Goal: Transaction & Acquisition: Book appointment/travel/reservation

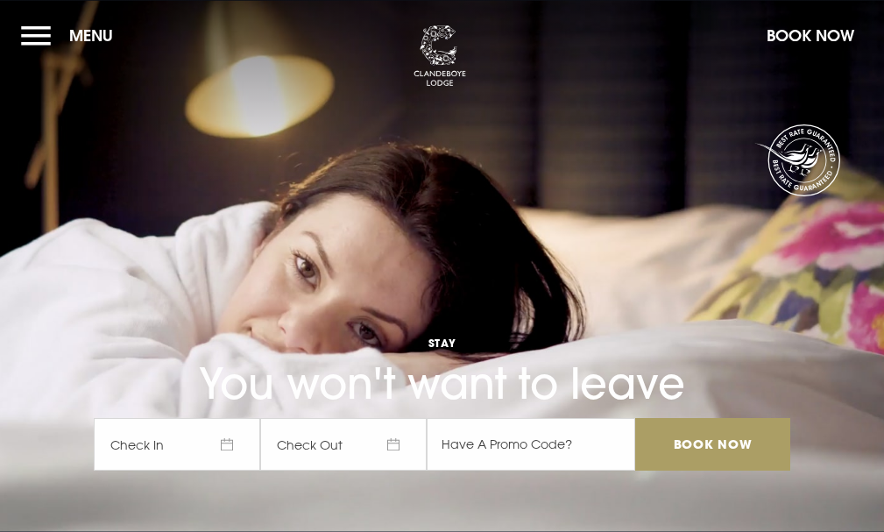
click at [718, 441] on input "Book Now" at bounding box center [712, 444] width 154 height 53
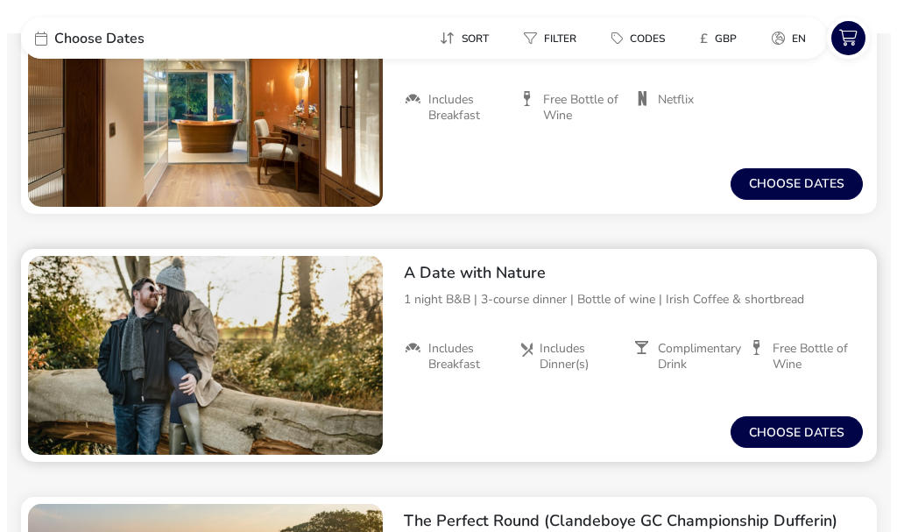
scroll to position [1865, 0]
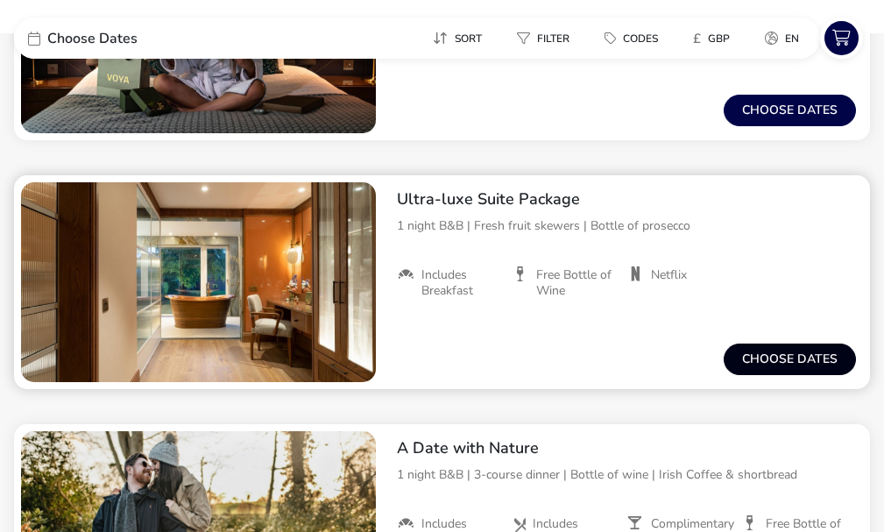
click at [763, 355] on button "Choose dates" at bounding box center [789, 359] width 132 height 32
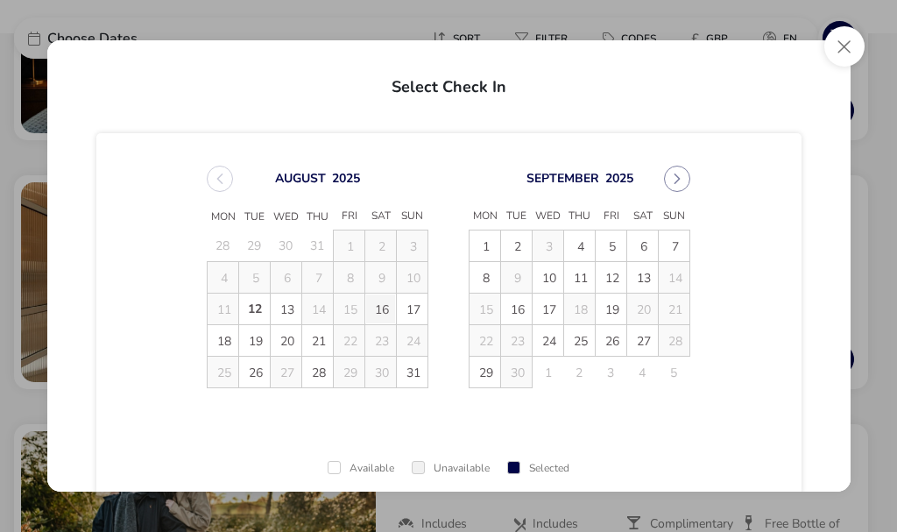
click at [386, 297] on span "16" at bounding box center [380, 308] width 31 height 31
click at [404, 303] on span "17" at bounding box center [412, 308] width 31 height 31
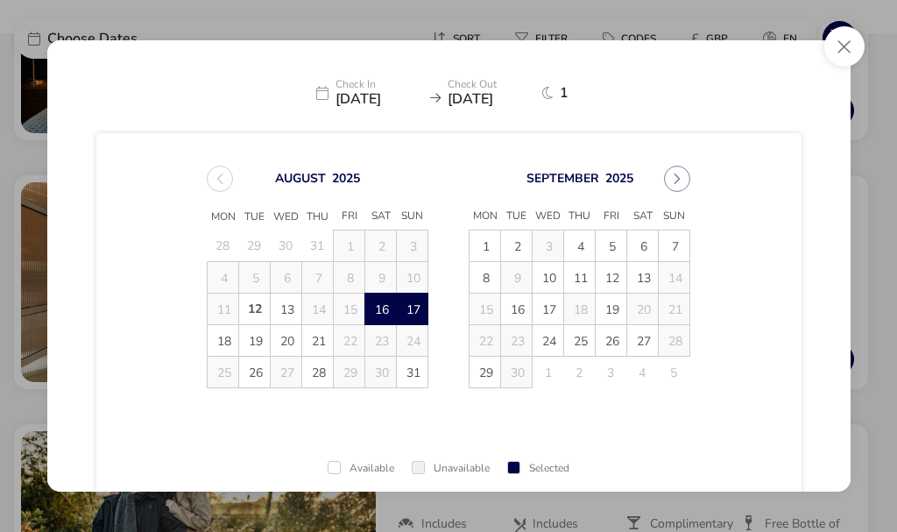
scroll to position [129, 0]
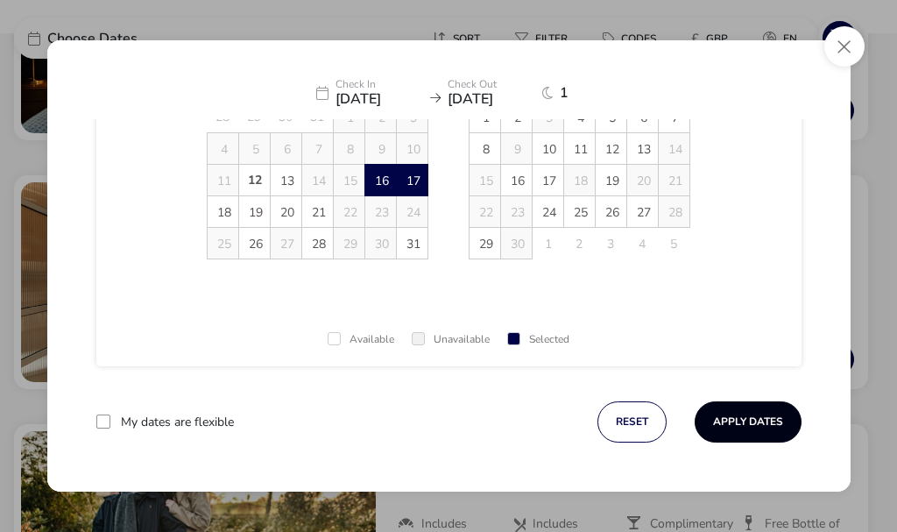
click at [723, 422] on button "Apply Dates" at bounding box center [748, 421] width 107 height 41
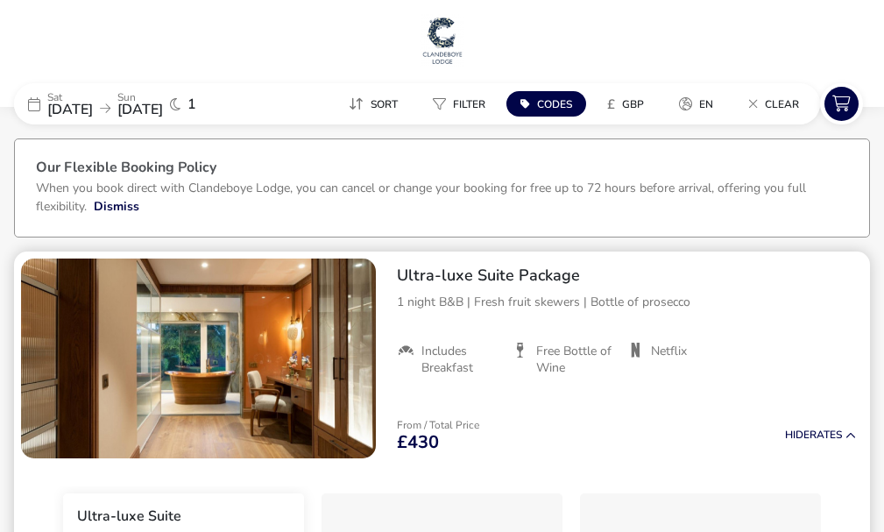
scroll to position [88, 0]
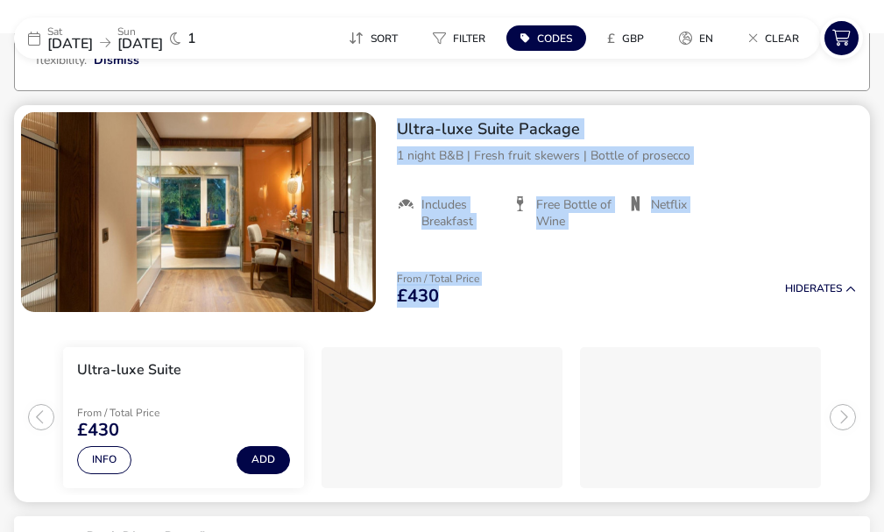
drag, startPoint x: 476, startPoint y: 300, endPoint x: 392, endPoint y: 134, distance: 186.0
click at [392, 134] on div "Ultra-luxe Suite Package 1 night B&B | Fresh fruit skewers | Bottle of prosecco…" at bounding box center [626, 212] width 487 height 214
click at [575, 271] on div "From / Total Price £430 Hide Rates" at bounding box center [626, 289] width 487 height 60
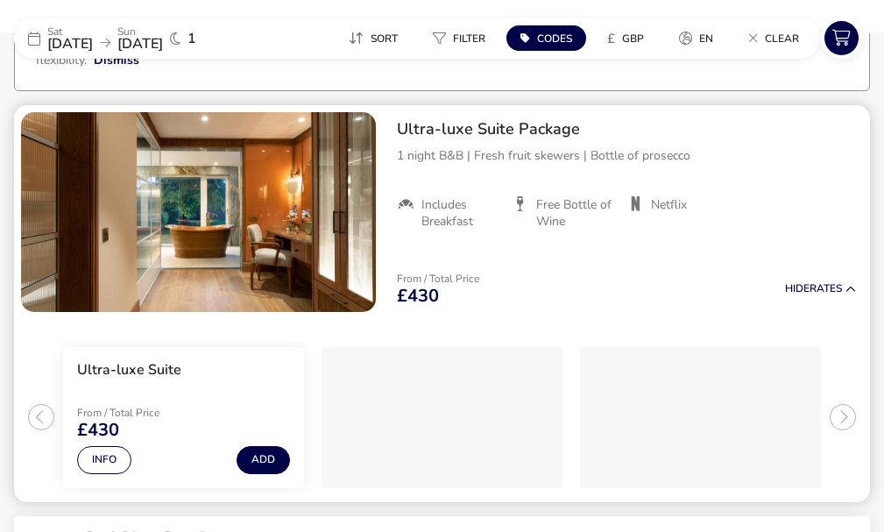
click at [231, 219] on img "1 / 1" at bounding box center [198, 212] width 355 height 200
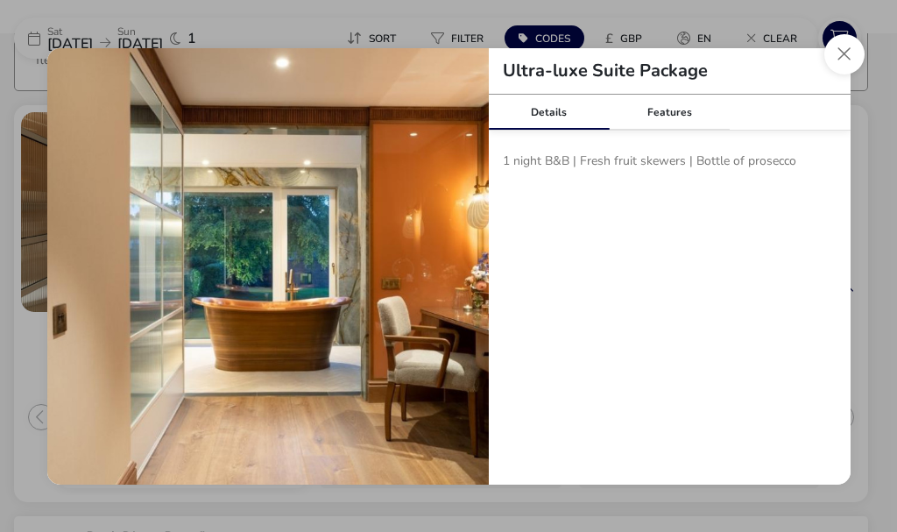
click at [443, 338] on img "tariffDetails" at bounding box center [267, 268] width 441 height 441
click at [838, 55] on button "Close modal" at bounding box center [844, 54] width 40 height 40
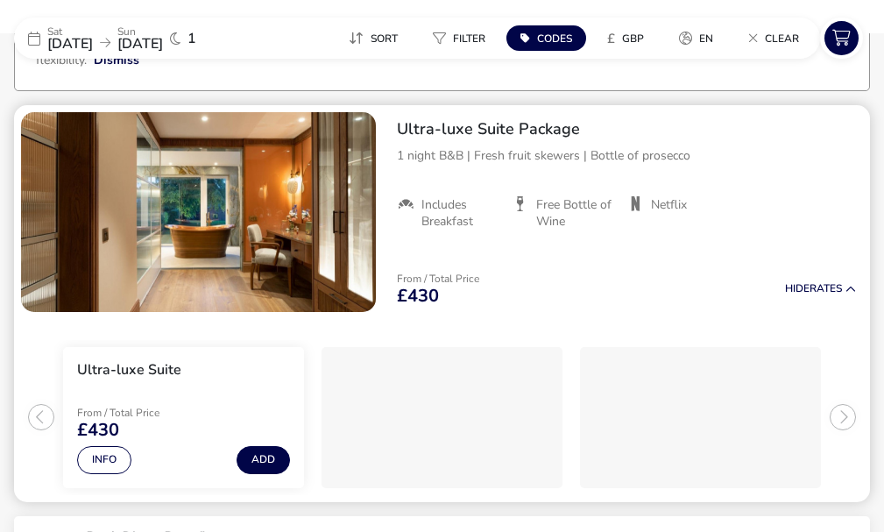
click at [201, 243] on img "1 / 1" at bounding box center [198, 212] width 355 height 200
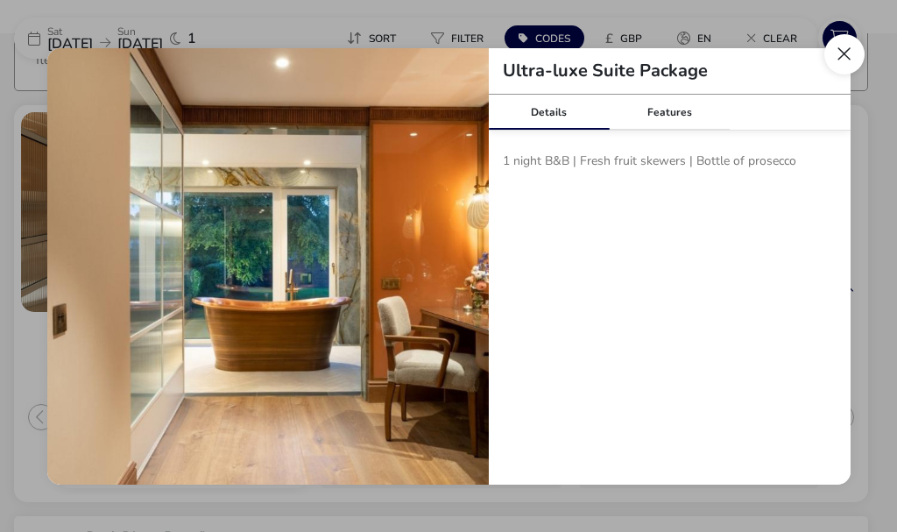
click at [846, 45] on button "Close modal" at bounding box center [844, 54] width 40 height 40
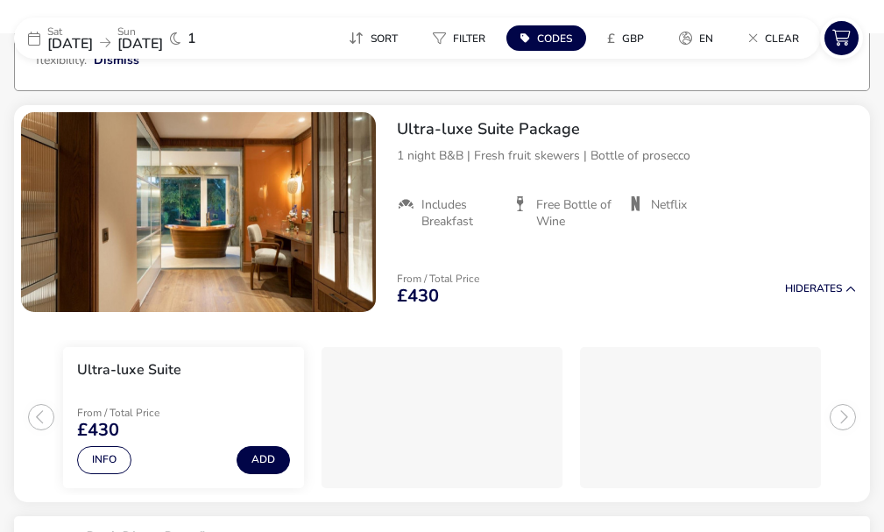
scroll to position [0, 0]
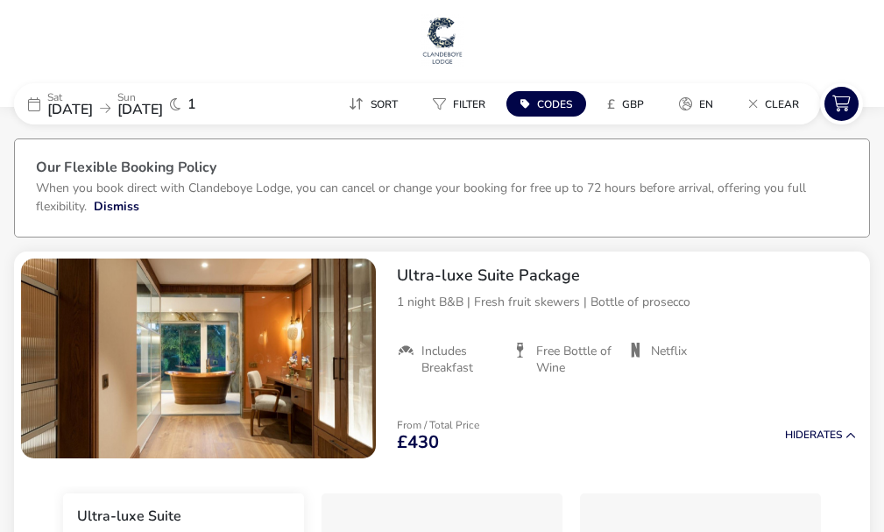
click at [443, 40] on img at bounding box center [442, 40] width 44 height 53
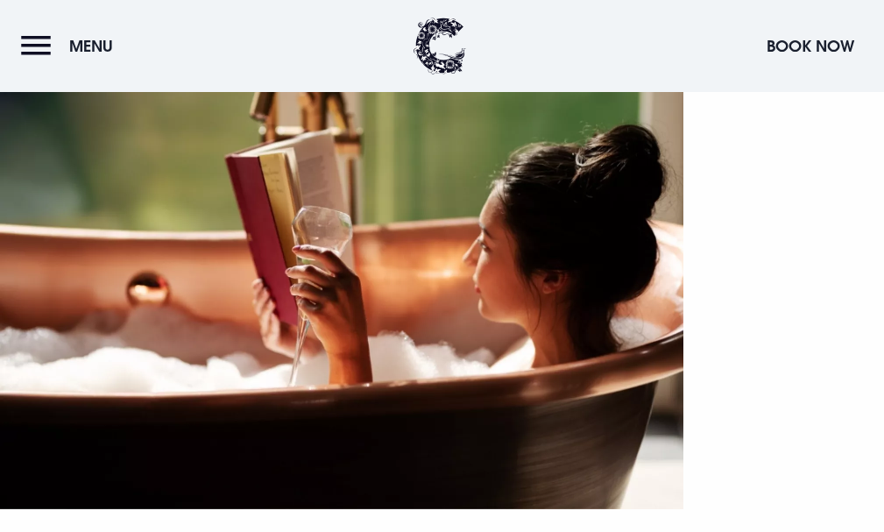
scroll to position [963, 0]
